Goal: Task Accomplishment & Management: Use online tool/utility

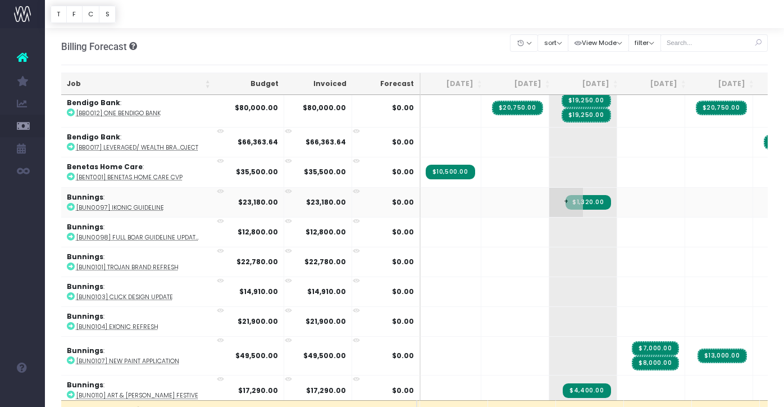
scroll to position [415, 69]
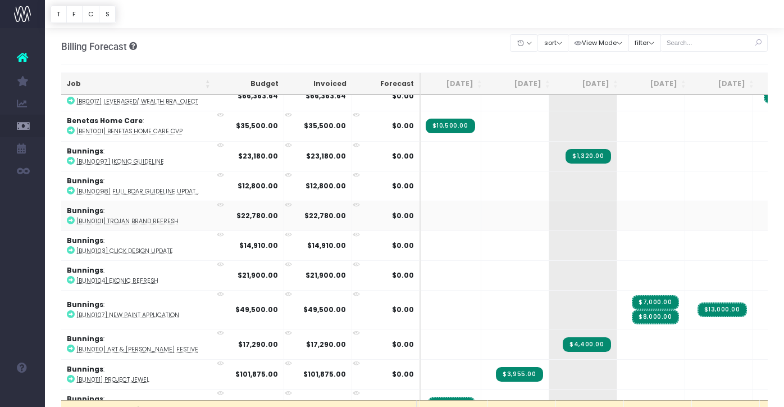
click at [70, 219] on icon at bounding box center [71, 220] width 8 height 8
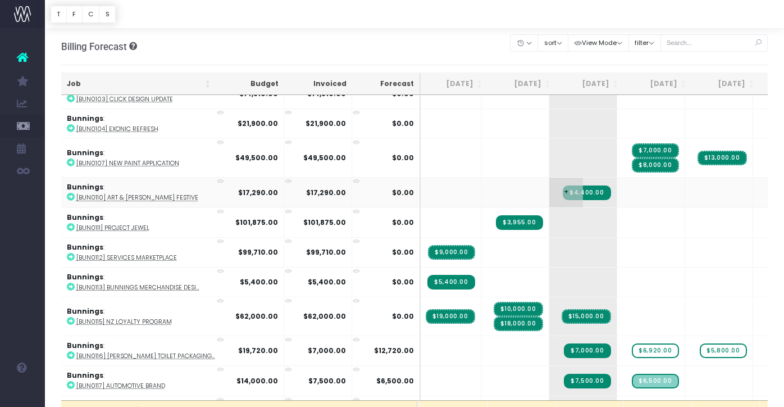
scroll to position [608, 69]
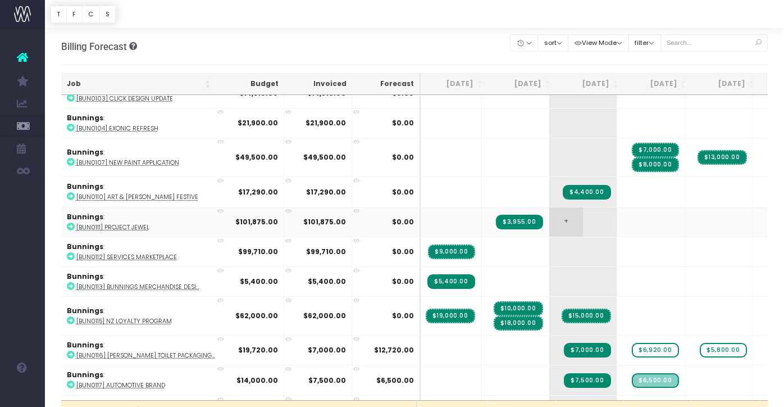
click at [549, 218] on span "+" at bounding box center [566, 221] width 34 height 29
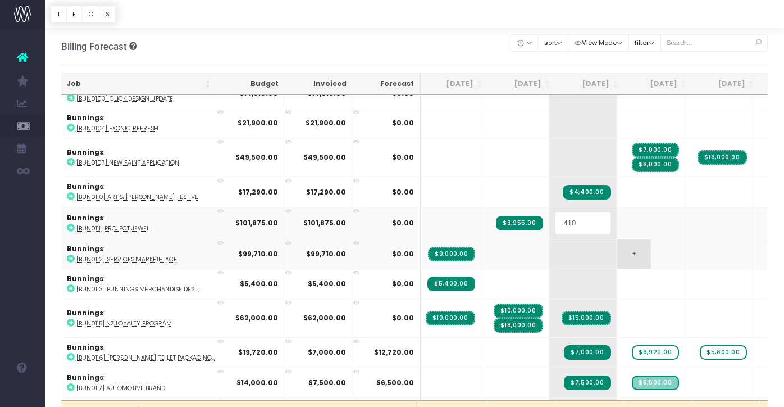
type input "4100"
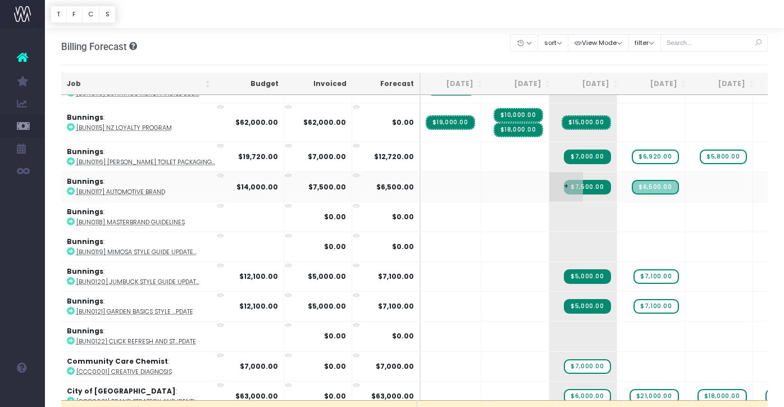
scroll to position [802, 69]
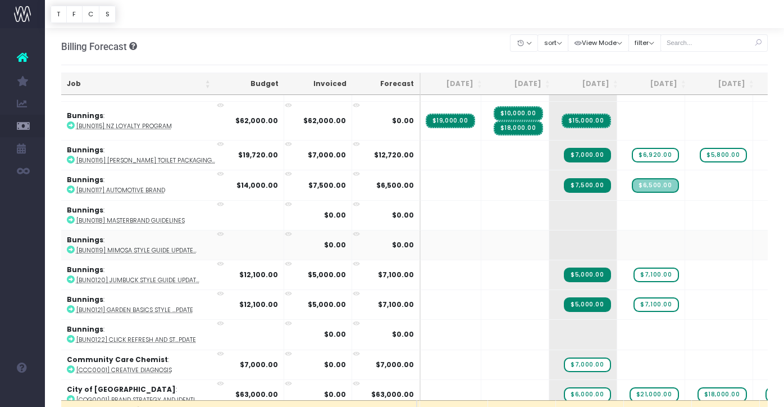
click at [71, 246] on icon at bounding box center [71, 249] width 8 height 8
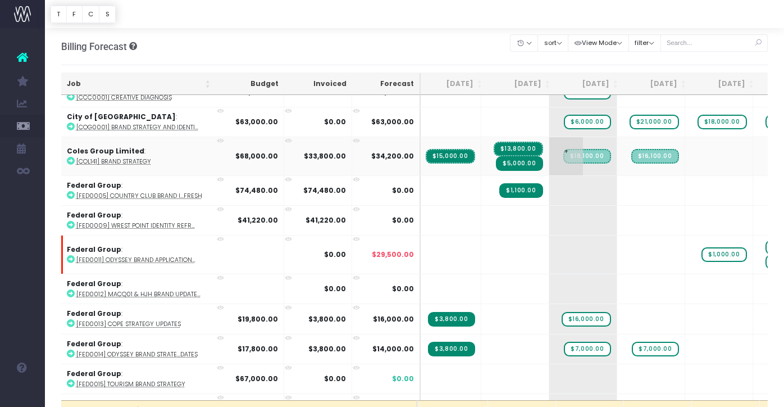
scroll to position [1077, 69]
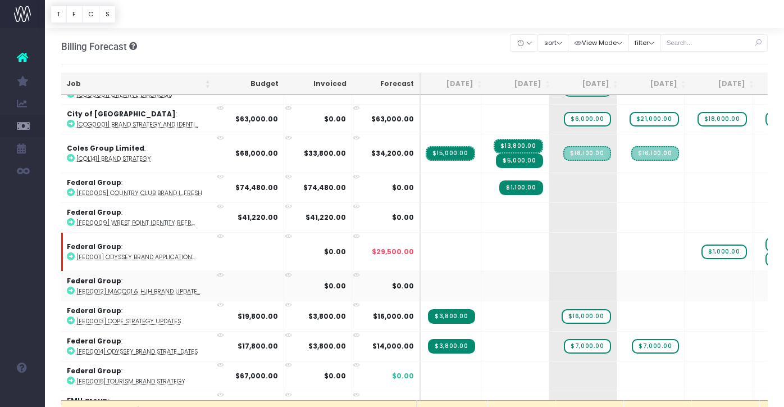
click at [71, 286] on icon at bounding box center [71, 290] width 8 height 8
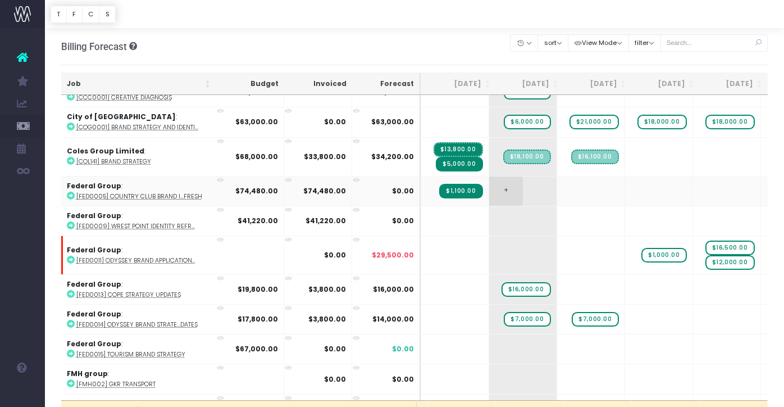
scroll to position [1015, 93]
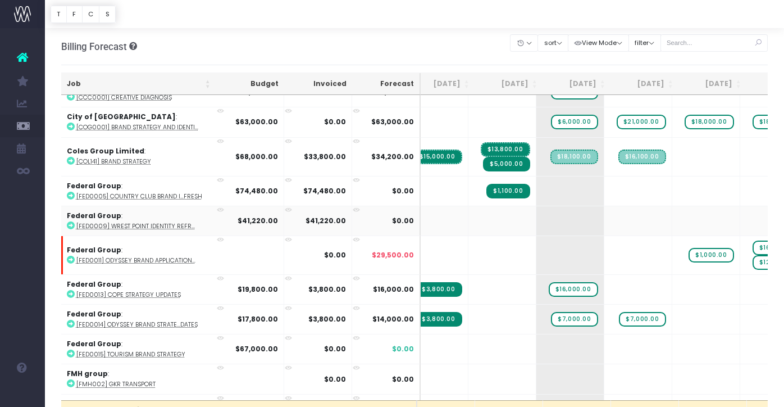
click at [70, 221] on icon at bounding box center [71, 225] width 8 height 8
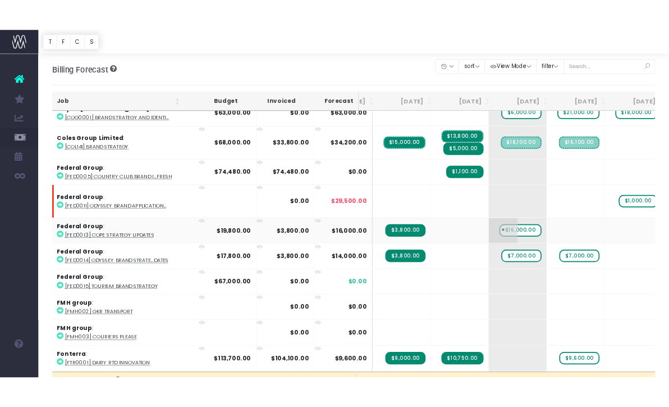
scroll to position [1063, 45]
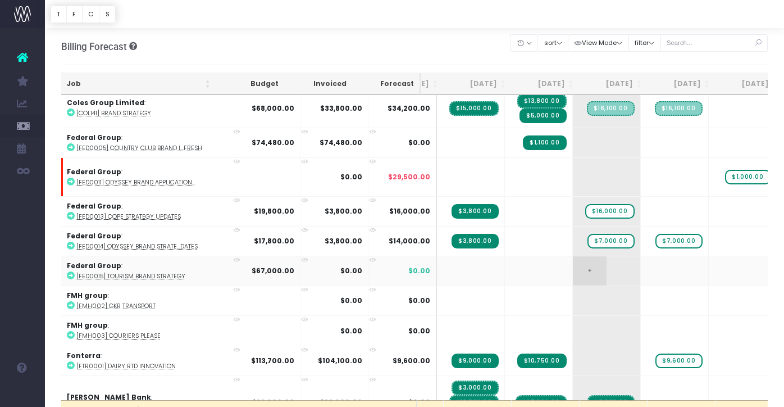
click at [573, 268] on span "+" at bounding box center [590, 270] width 34 height 29
click at [573, 262] on span "+" at bounding box center [590, 270] width 34 height 29
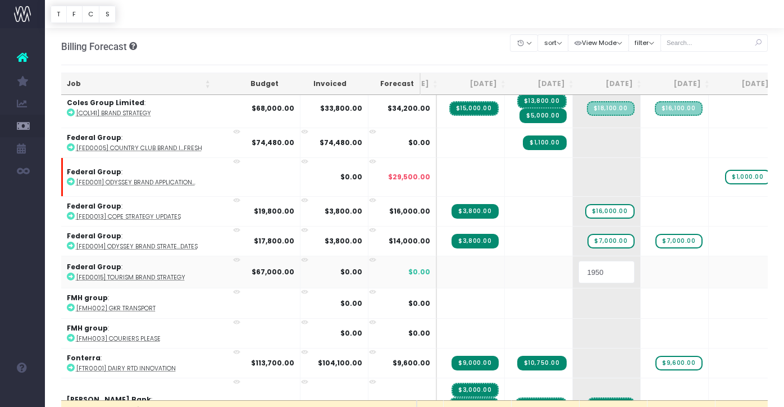
type input "19500"
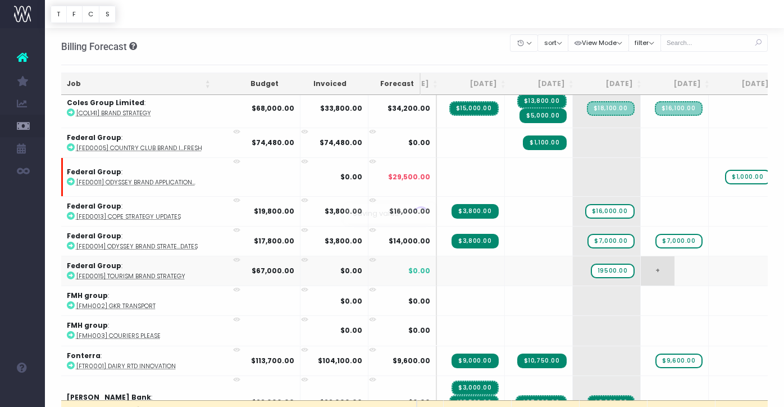
click at [597, 274] on body "Oh my... this is bad. [PERSON_NAME] wasn't able to load this page. Please conta…" at bounding box center [392, 203] width 784 height 407
click at [641, 270] on span "+" at bounding box center [658, 270] width 34 height 29
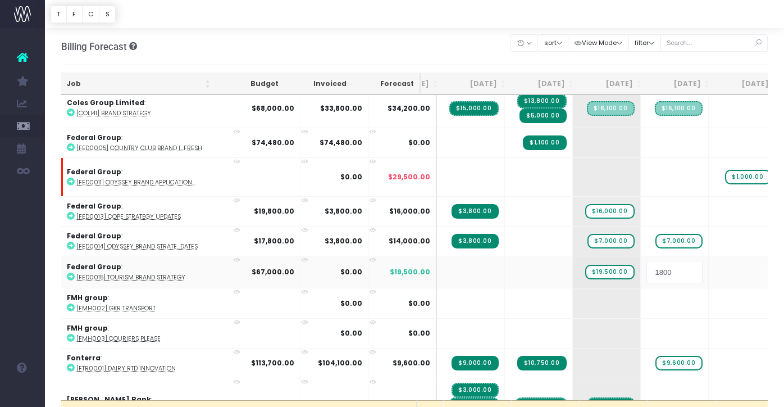
type input "18000"
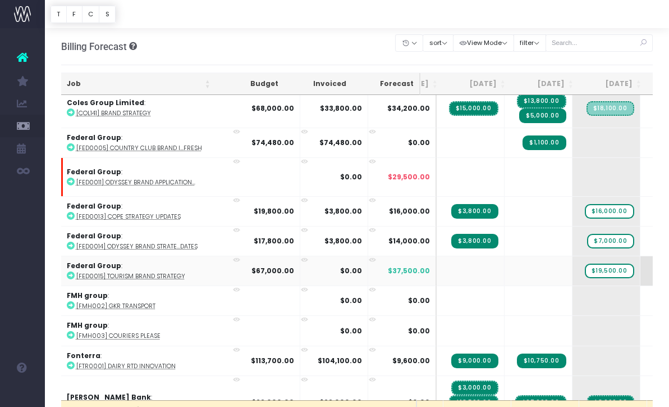
click at [641, 266] on span "+" at bounding box center [658, 270] width 34 height 29
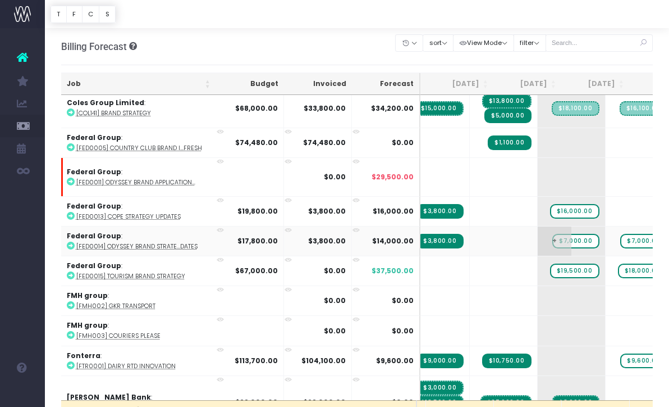
scroll to position [0, 0]
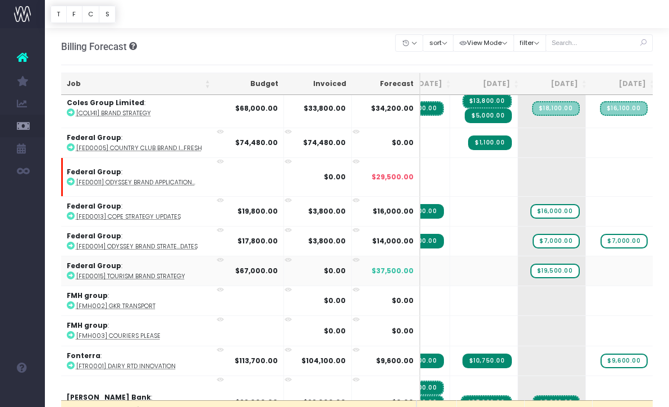
drag, startPoint x: 566, startPoint y: 270, endPoint x: 618, endPoint y: 270, distance: 51.7
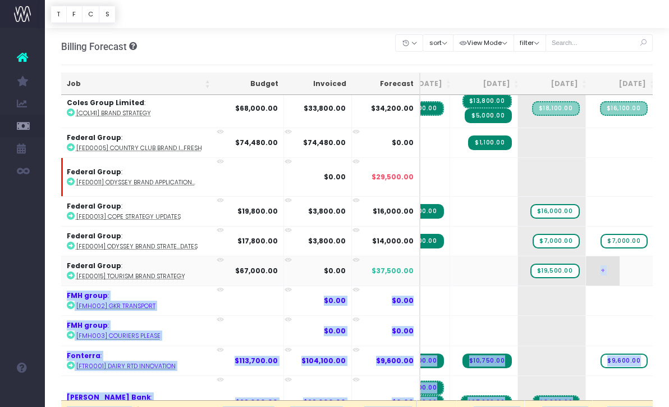
drag, startPoint x: 544, startPoint y: 267, endPoint x: 566, endPoint y: 267, distance: 22.5
drag, startPoint x: 505, startPoint y: 268, endPoint x: 559, endPoint y: 268, distance: 53.3
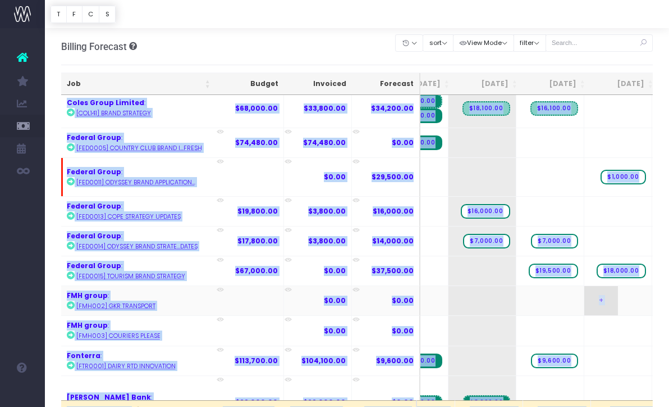
scroll to position [0, 173]
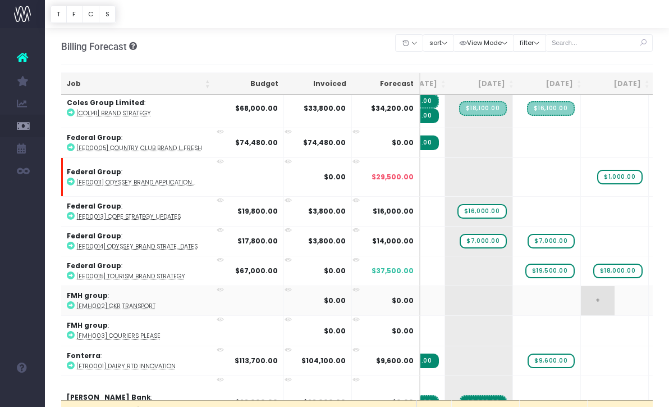
click at [581, 286] on span "+" at bounding box center [598, 300] width 34 height 29
click at [581, 267] on span "+" at bounding box center [598, 270] width 34 height 29
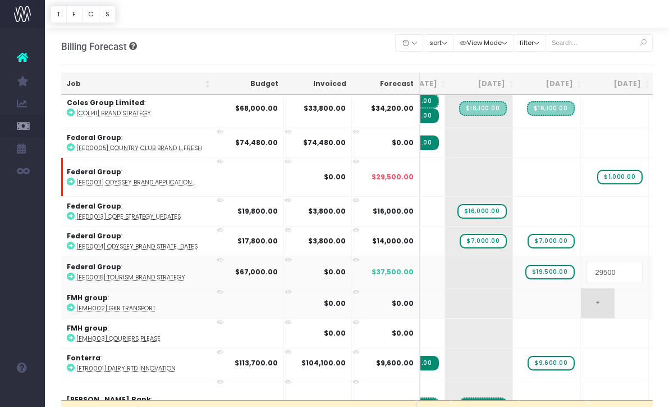
click at [558, 286] on body "Oh my... this is bad. [PERSON_NAME] wasn't able to load this page. Please conta…" at bounding box center [334, 203] width 669 height 407
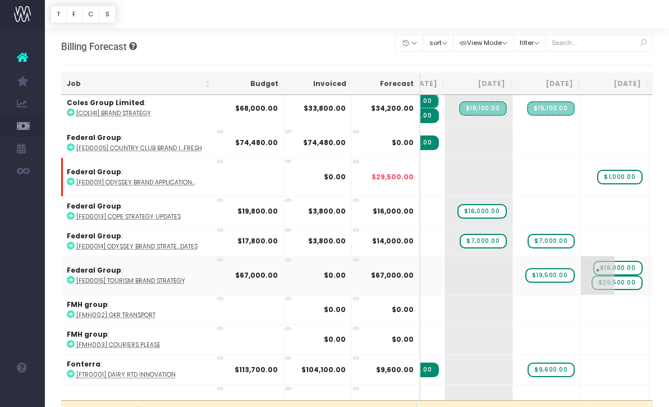
click at [592, 278] on span "$29,500.00" at bounding box center [617, 282] width 51 height 15
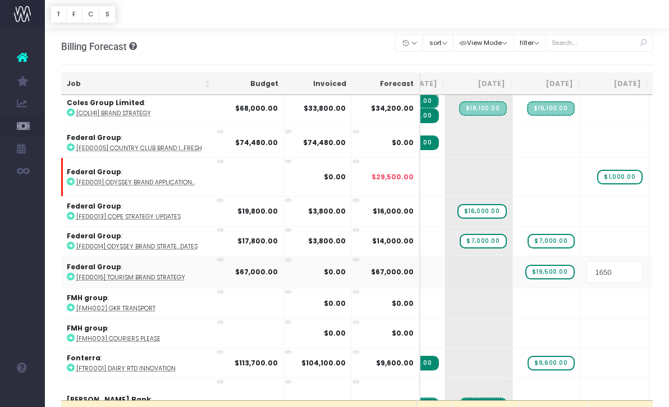
type input "16500"
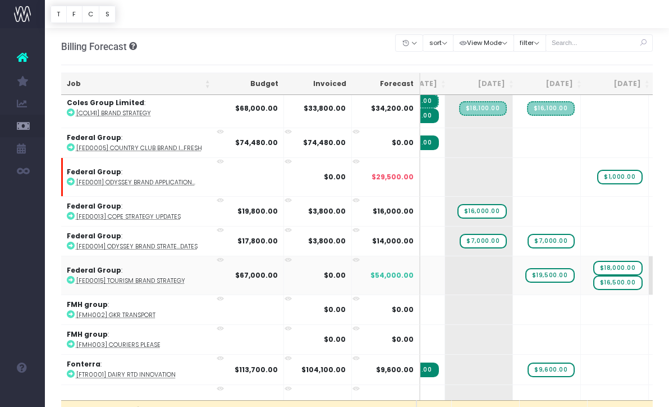
click at [649, 272] on span "+" at bounding box center [666, 275] width 34 height 38
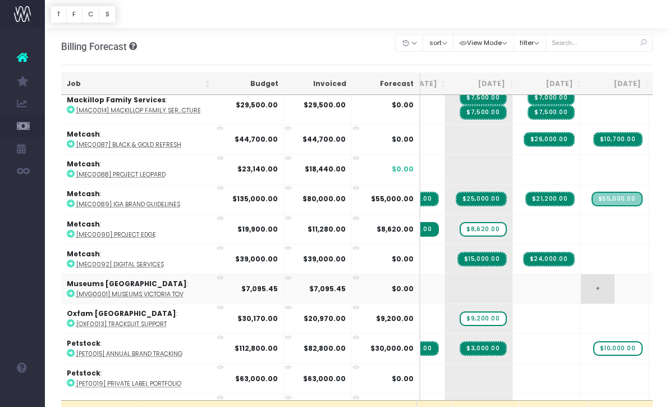
scroll to position [0, 163]
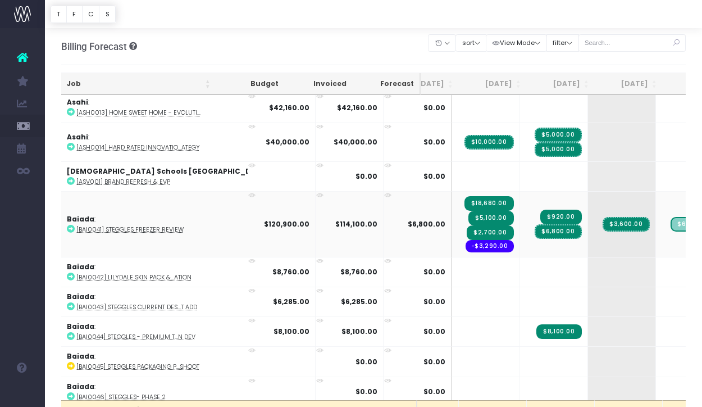
scroll to position [0, 22]
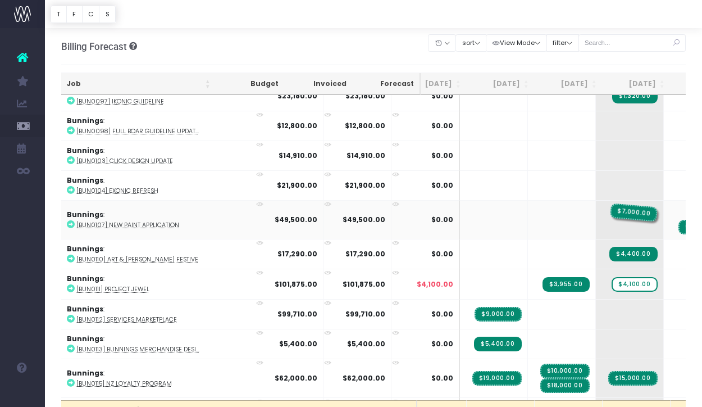
drag, startPoint x: 650, startPoint y: 210, endPoint x: 587, endPoint y: 222, distance: 63.4
